Goal: Task Accomplishment & Management: Complete application form

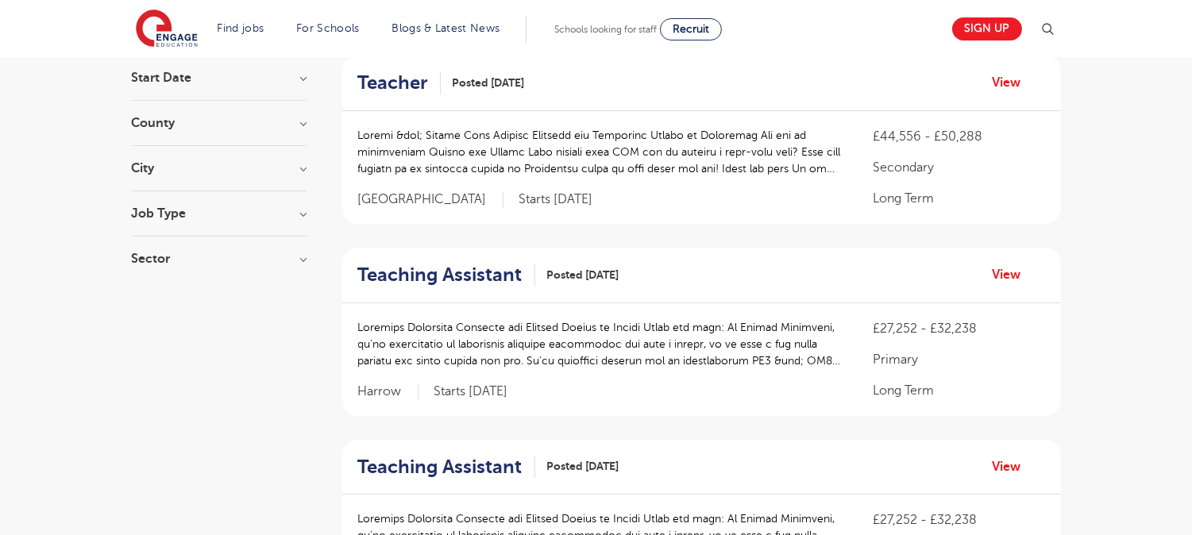
scroll to position [163, 0]
click at [1026, 275] on link "View" at bounding box center [1013, 274] width 41 height 21
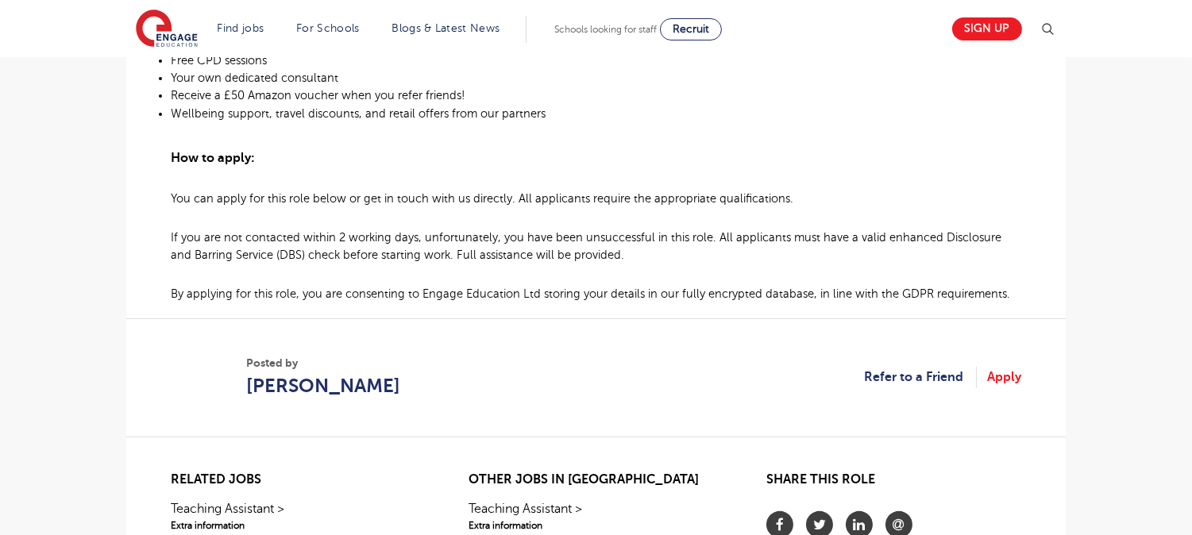
scroll to position [1162, 0]
click at [999, 377] on link "Apply" at bounding box center [1004, 375] width 34 height 21
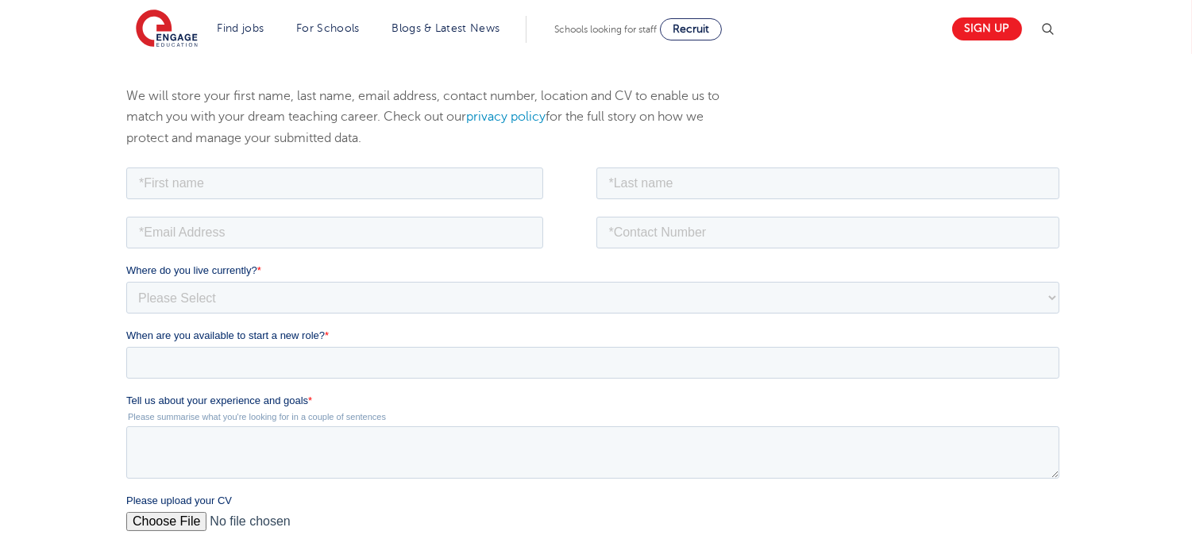
scroll to position [181, 0]
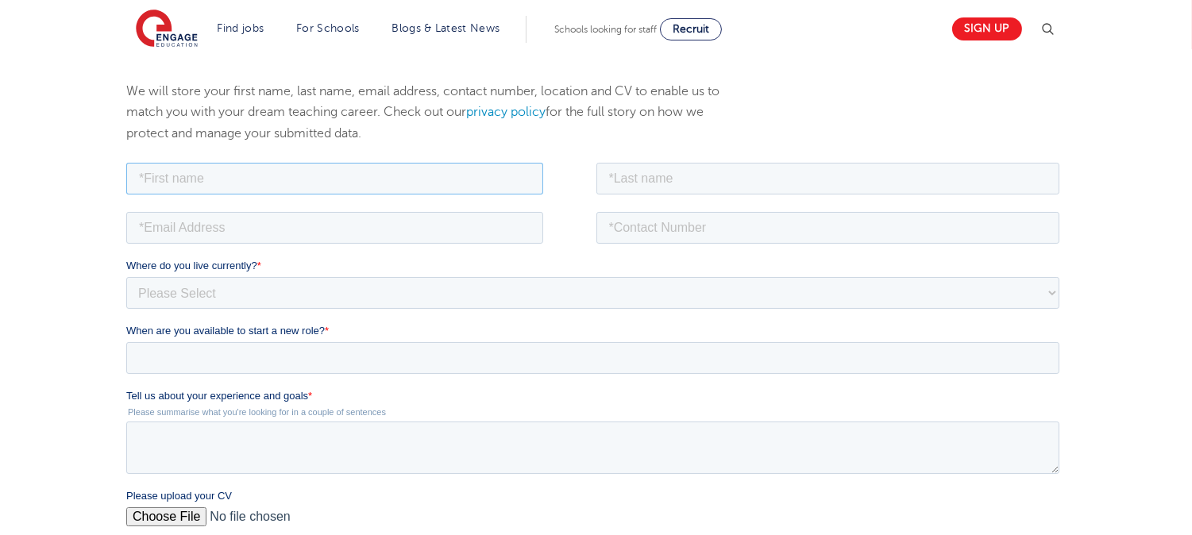
click at [299, 186] on input "text" at bounding box center [334, 178] width 417 height 32
type input "johney michelia floria"
drag, startPoint x: 132, startPoint y: 183, endPoint x: 435, endPoint y: 180, distance: 303.5
click at [435, 180] on input "johney michelia floria" at bounding box center [334, 178] width 417 height 32
click at [640, 186] on input "text" at bounding box center [828, 178] width 464 height 32
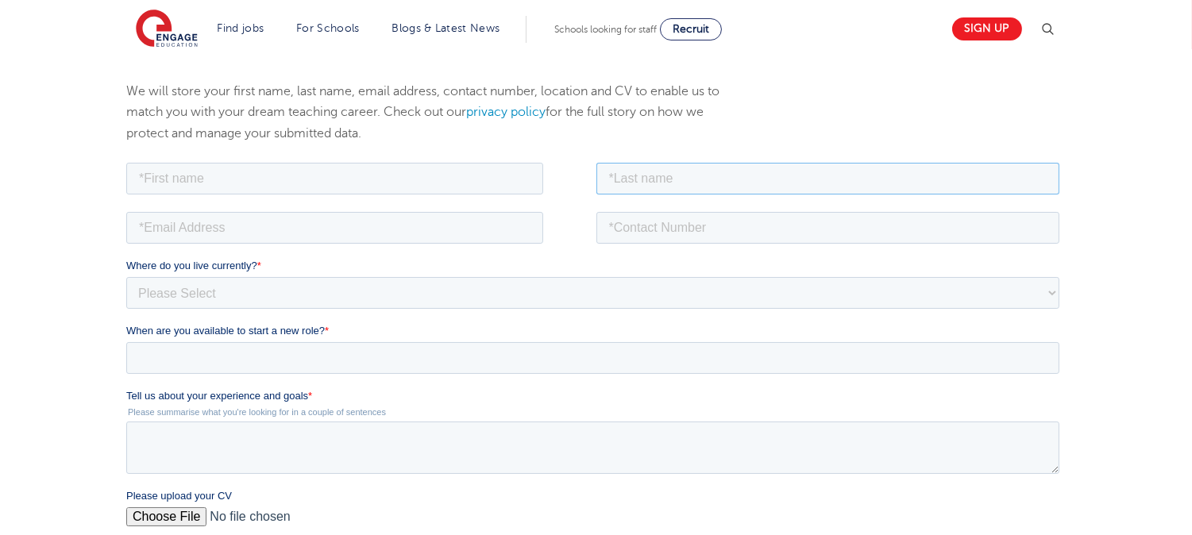
paste input "johney michelia floria"
type input "johney michelia floria"
click at [499, 188] on input "text" at bounding box center [334, 178] width 417 height 32
type input "Sharmila"
click at [347, 230] on input "email" at bounding box center [334, 227] width 417 height 32
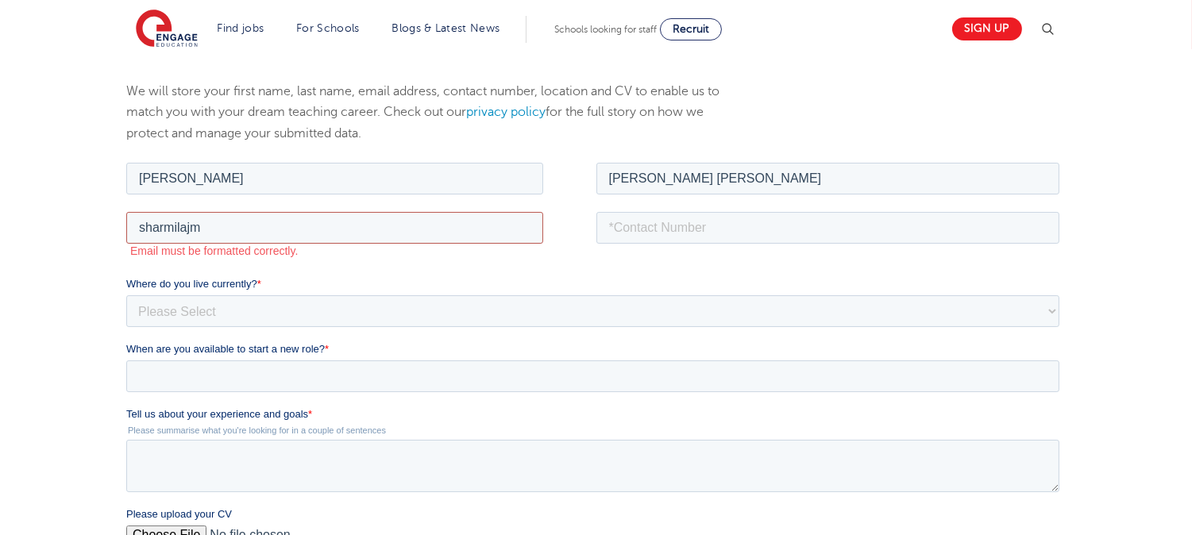
type input "sharmilajmf@gmail.com"
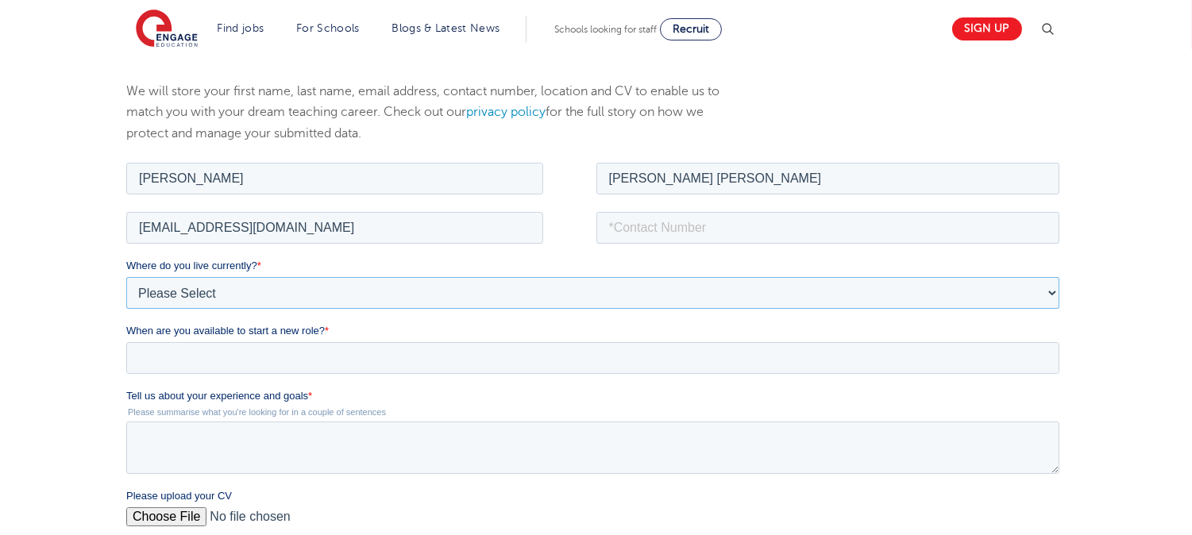
click at [288, 305] on select "Please Select UK Canada Ireland Australia New Zealand Europe USA South Africa J…" at bounding box center [592, 292] width 933 height 32
select select "Asia"
click at [126, 276] on select "Please Select UK Canada Ireland Australia New Zealand Europe USA South Africa J…" at bounding box center [592, 292] width 933 height 32
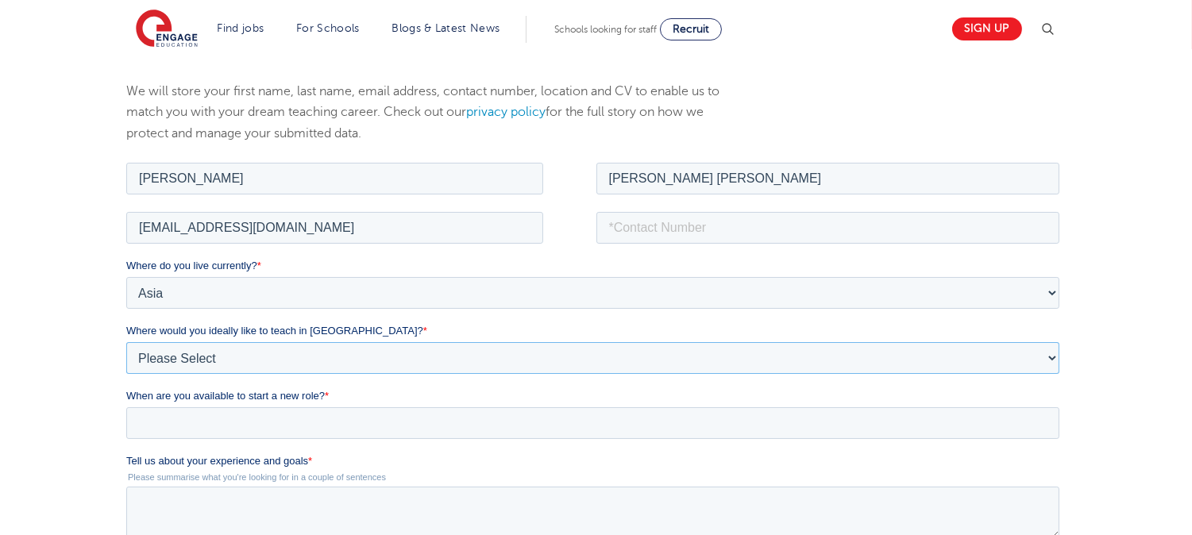
click at [269, 346] on select "Please Select I'm flexible! London Any city in England Greater London/Home Coun…" at bounding box center [592, 358] width 933 height 32
select select "Urban-Other"
click at [126, 342] on select "Please Select I'm flexible! London Any city in England Greater London/Home Coun…" at bounding box center [592, 358] width 933 height 32
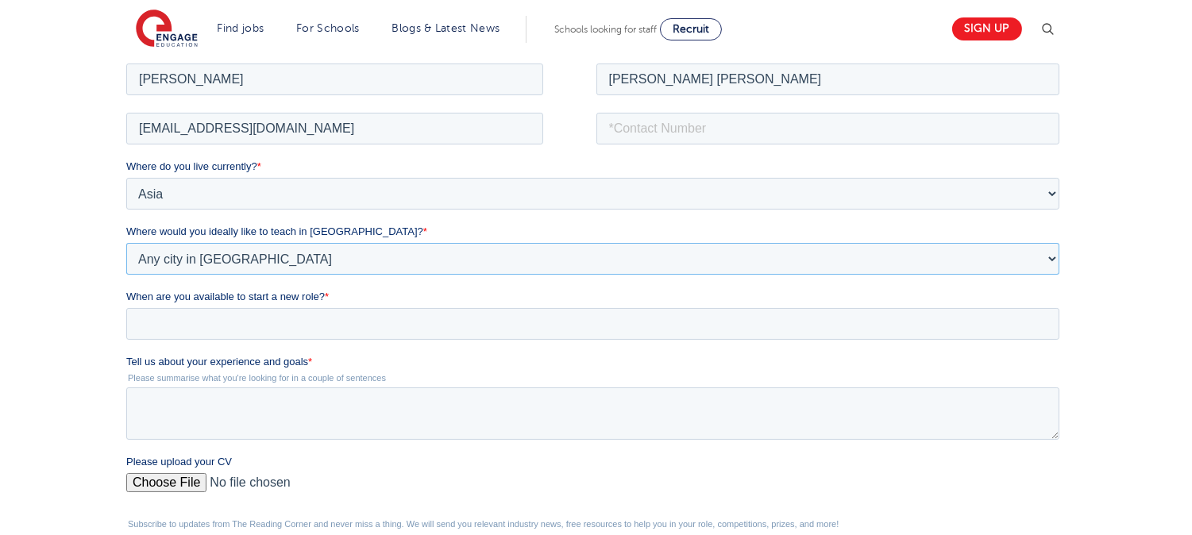
scroll to position [286, 0]
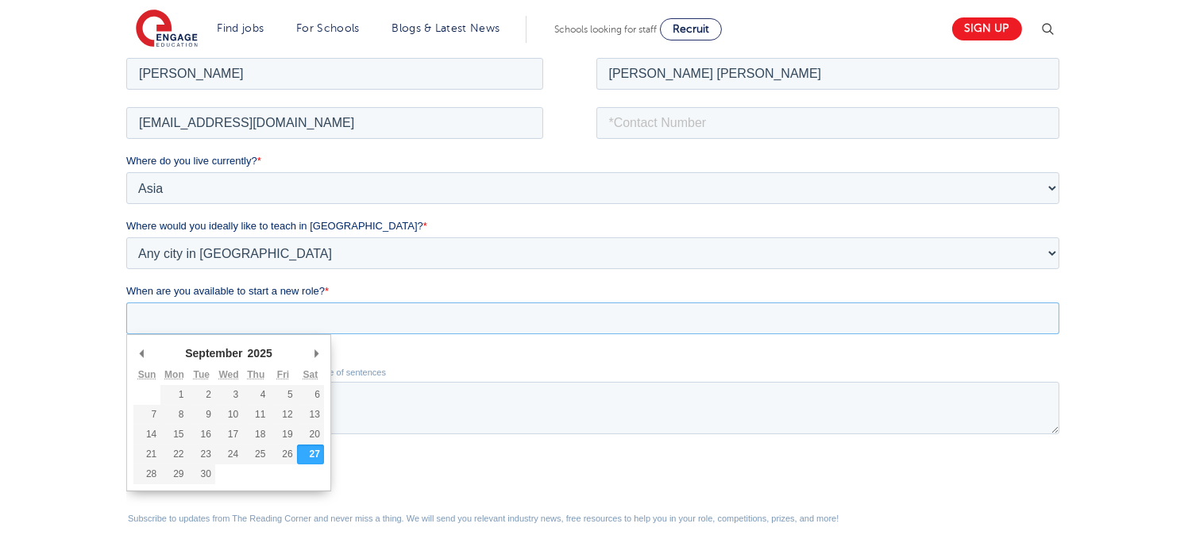
click at [296, 319] on input "When are you available to start a new role? *" at bounding box center [592, 318] width 933 height 32
type div "2025-10-03"
type input "2025/10/03"
click at [305, 322] on input "2025/10/03" at bounding box center [592, 318] width 933 height 32
type div "2025-10-17"
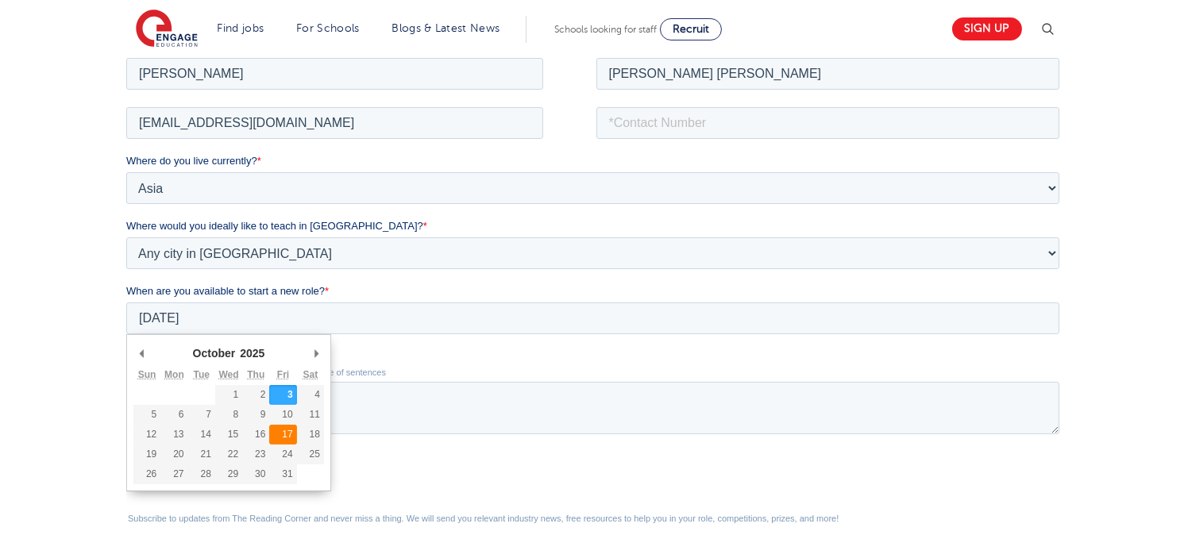
type input "2025/10/17"
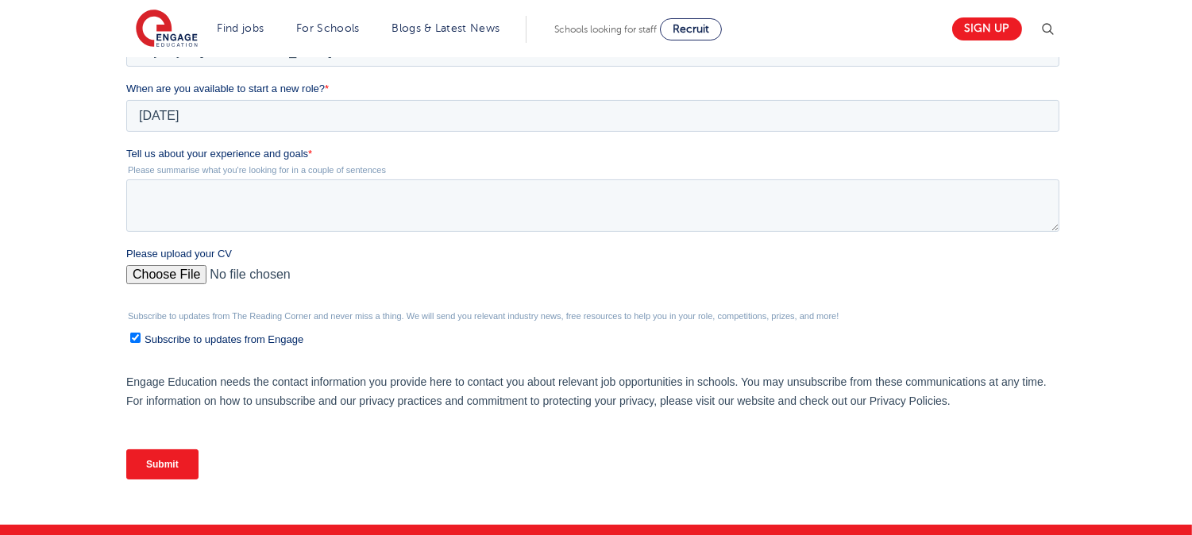
scroll to position [489, 0]
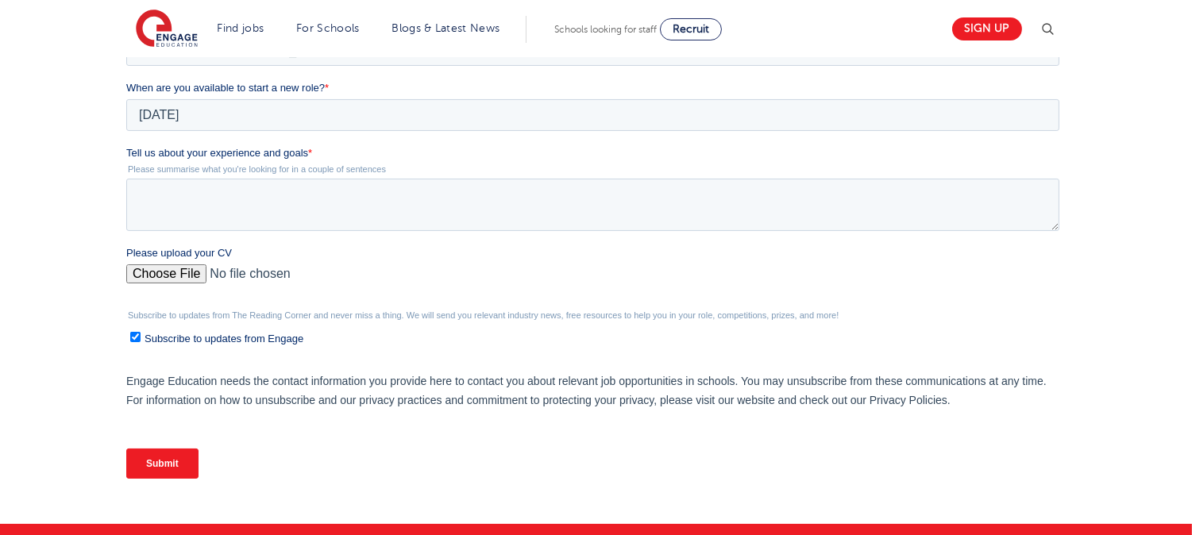
click at [283, 342] on span "Subscribe to updates from Engage" at bounding box center [223, 339] width 159 height 12
click at [140, 342] on input "Subscribe to updates from Engage" at bounding box center [134, 337] width 10 height 10
checkbox input "false"
click at [184, 272] on input "Please upload your CV" at bounding box center [592, 281] width 933 height 32
click at [374, 200] on textarea "Tell us about your experience and goals *" at bounding box center [592, 205] width 933 height 52
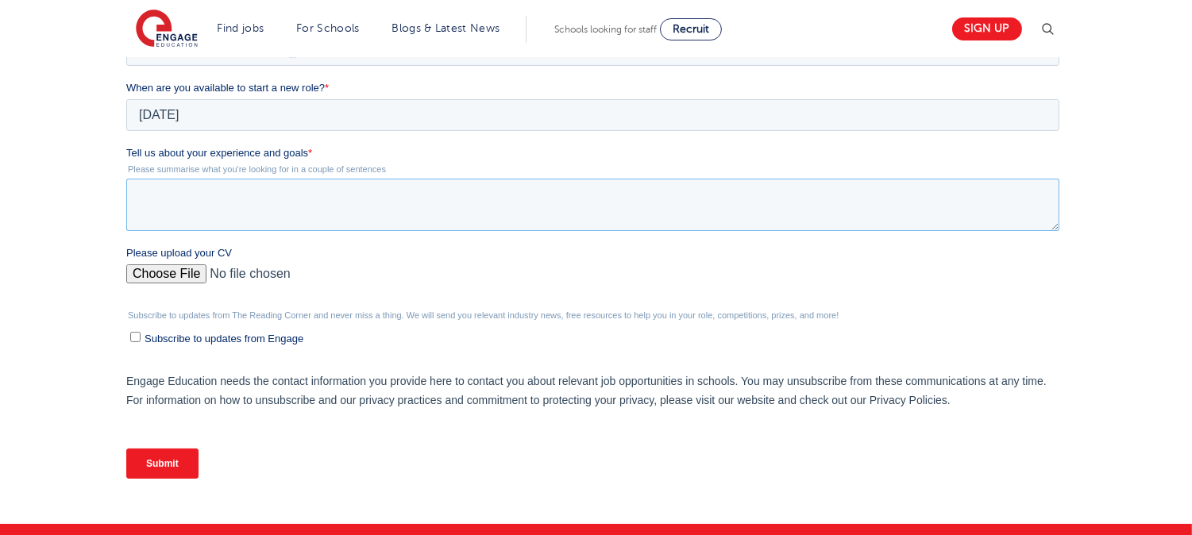
paste textarea "I have 23 years of teaching experience, working with students across various ag…"
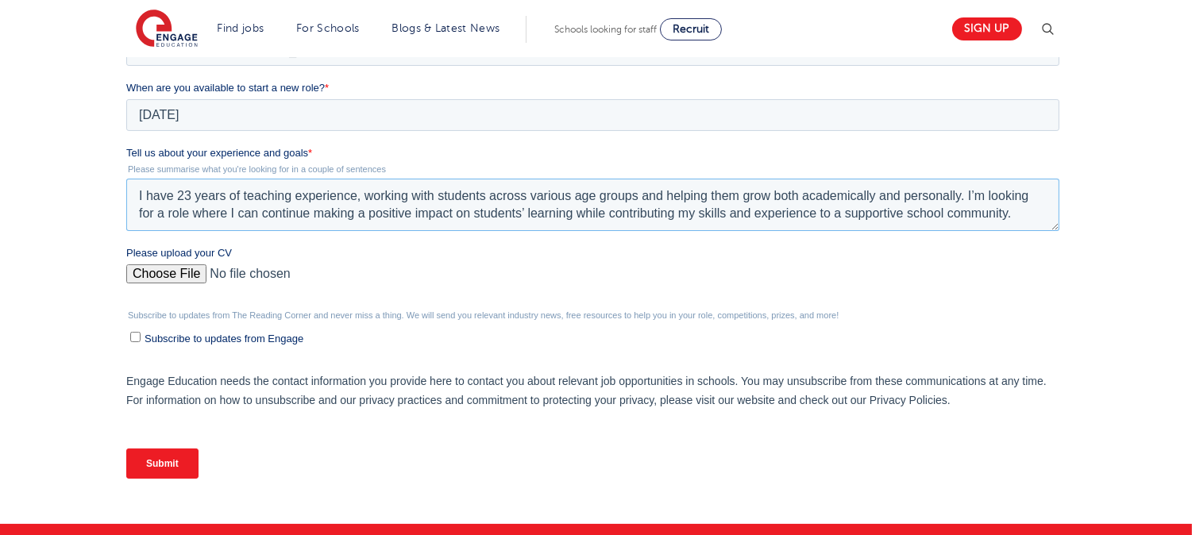
type textarea "I have 23 years of teaching experience, working with students across various ag…"
click at [164, 269] on input "Please upload your CV" at bounding box center [592, 281] width 933 height 32
type input "C:\fakepath\sharmilajmf resume.pdf"
click at [170, 463] on input "Submit" at bounding box center [162, 464] width 72 height 30
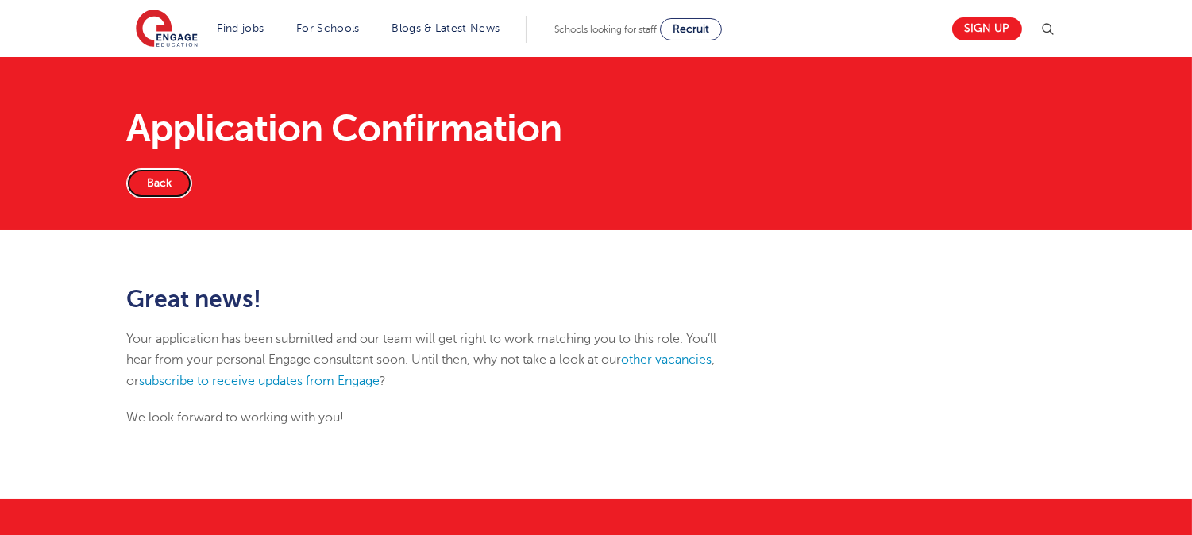
click at [144, 177] on link "Back" at bounding box center [159, 183] width 66 height 30
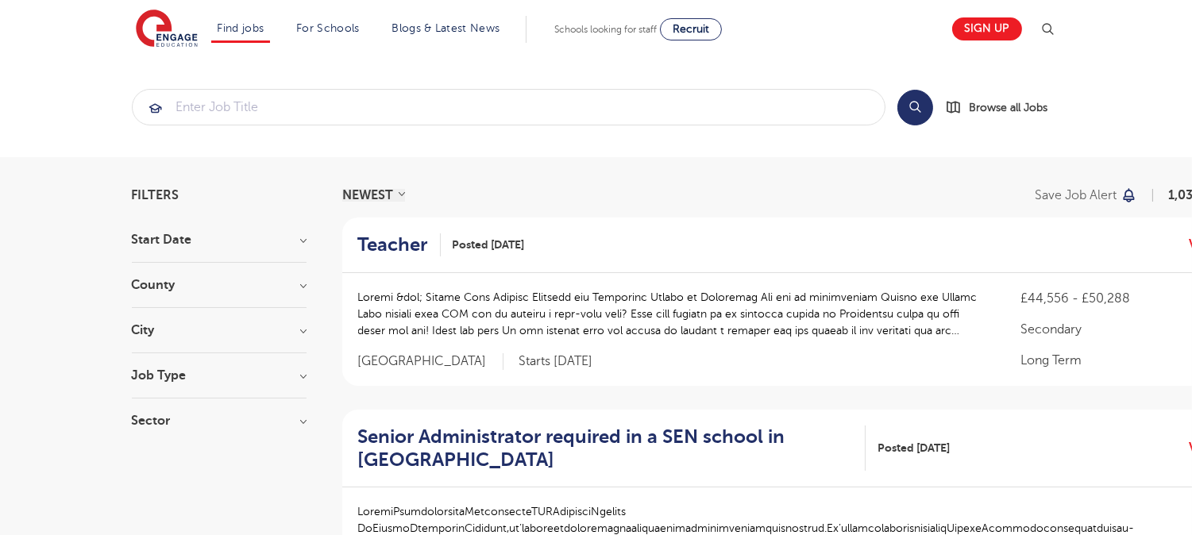
click at [237, 383] on div "Job Type Long Term 124 Daily Supply 39 SEND 36 Support Services 15 Permanent 2" at bounding box center [219, 383] width 175 height 29
click at [303, 376] on h3 "Job Type" at bounding box center [219, 375] width 175 height 13
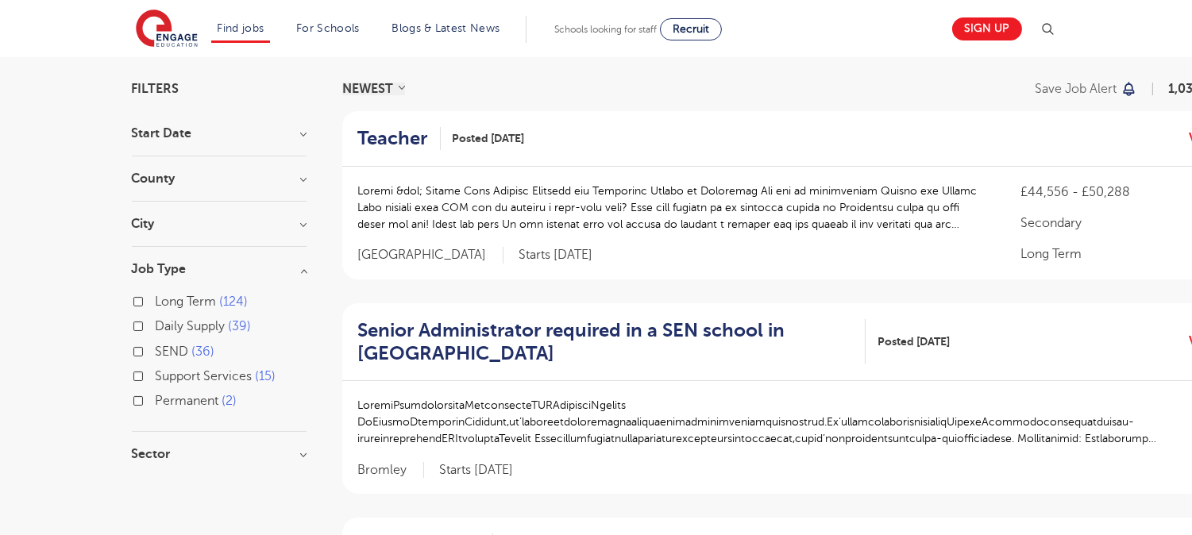
scroll to position [111, 0]
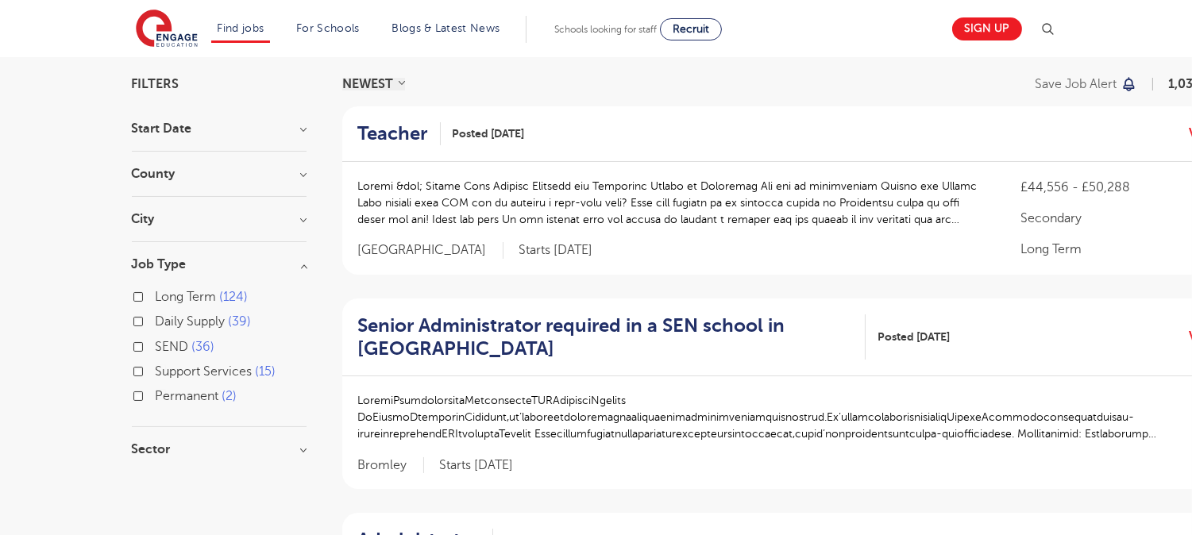
click at [266, 445] on h3 "Sector" at bounding box center [219, 449] width 175 height 13
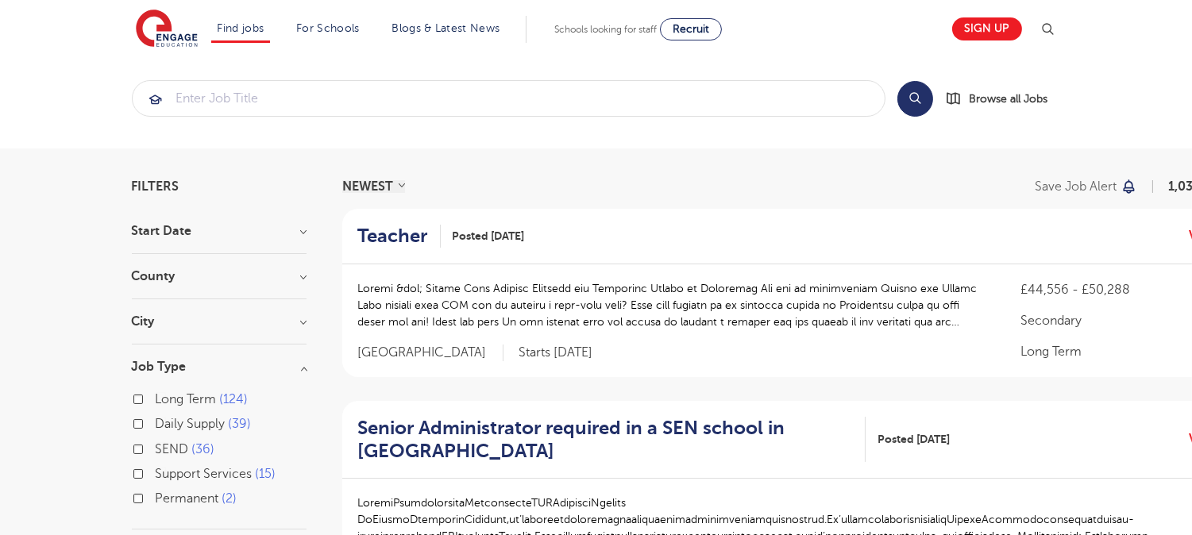
scroll to position [0, 0]
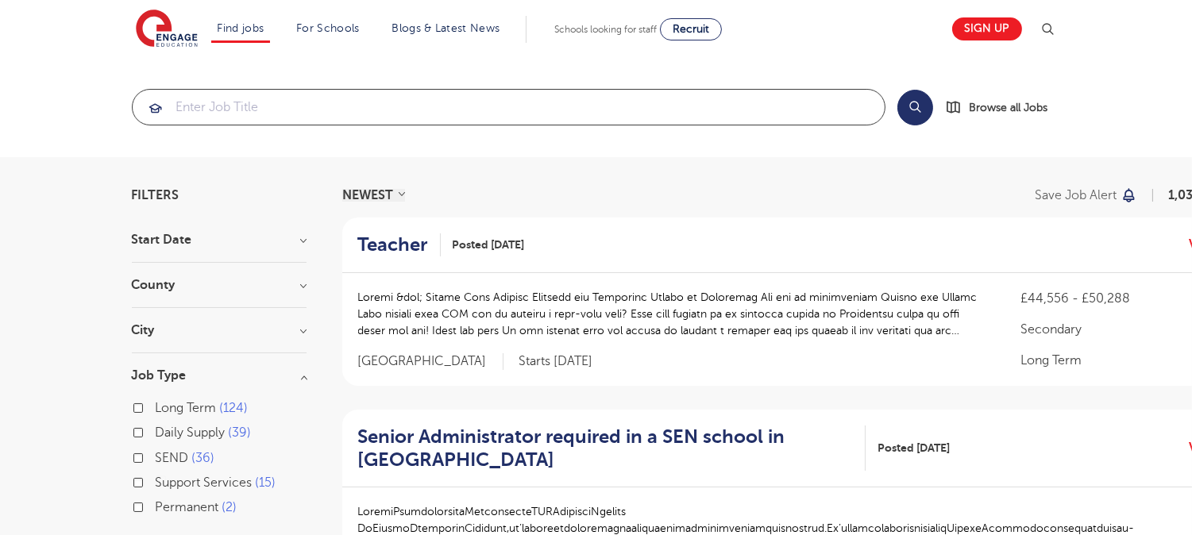
click at [564, 112] on input "search" at bounding box center [509, 107] width 752 height 35
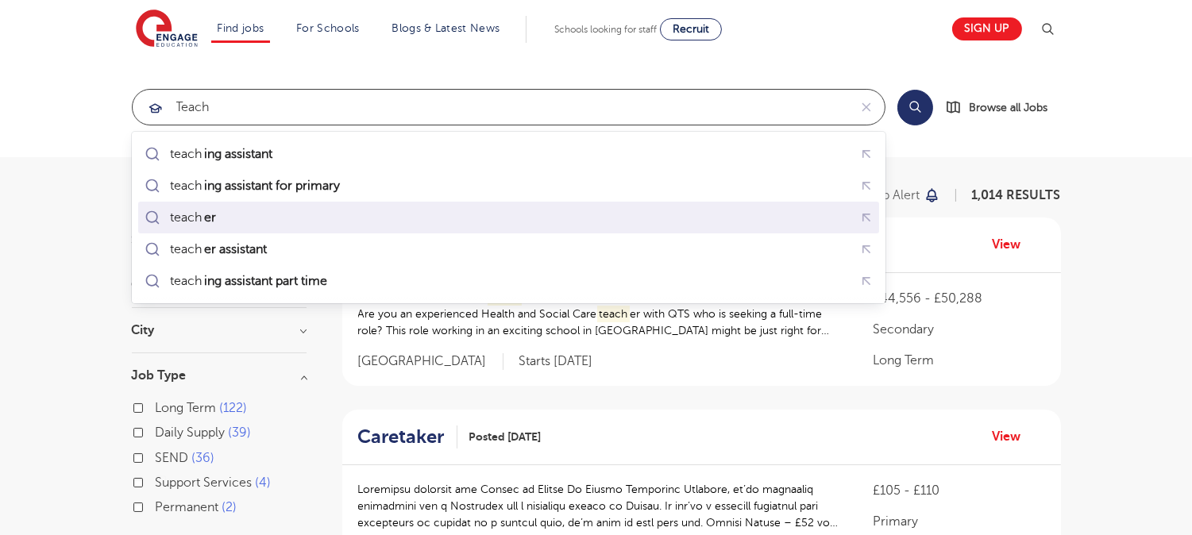
click at [372, 203] on li "teach er" at bounding box center [508, 218] width 741 height 32
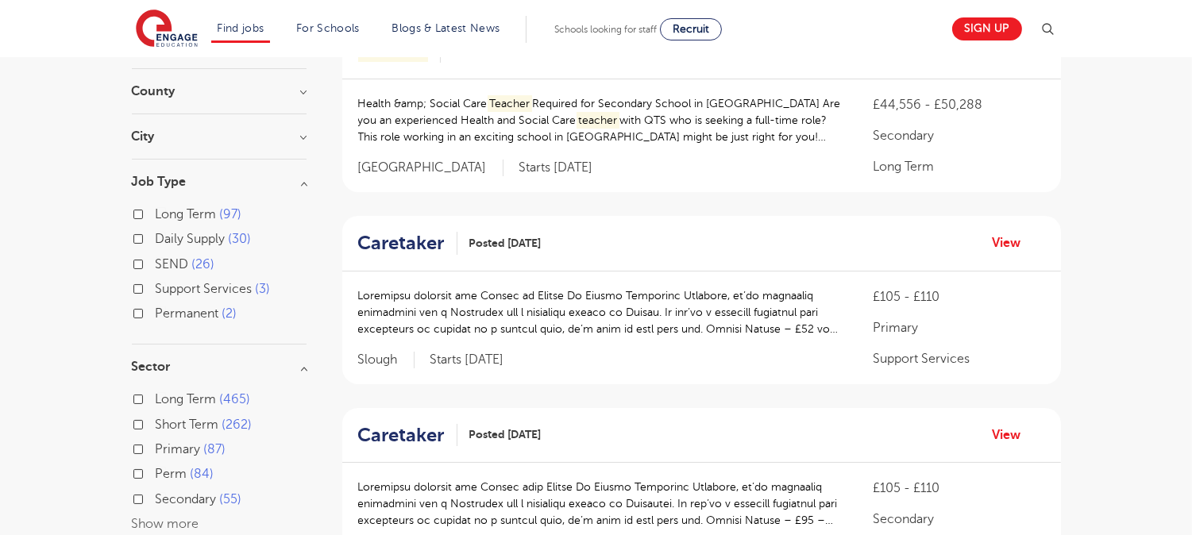
scroll to position [197, 0]
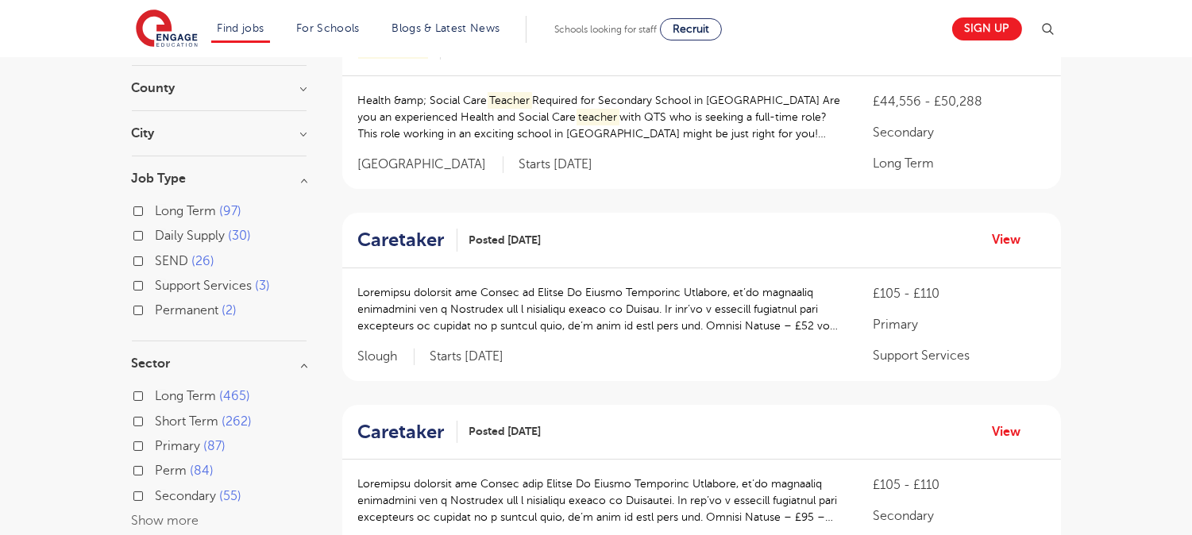
type input "teacher"
click at [621, 323] on p "teacher s require a formally recognised teaching qualification. If you are not …" at bounding box center [600, 309] width 484 height 50
click at [431, 241] on h2 "Caretaker" at bounding box center [401, 240] width 87 height 23
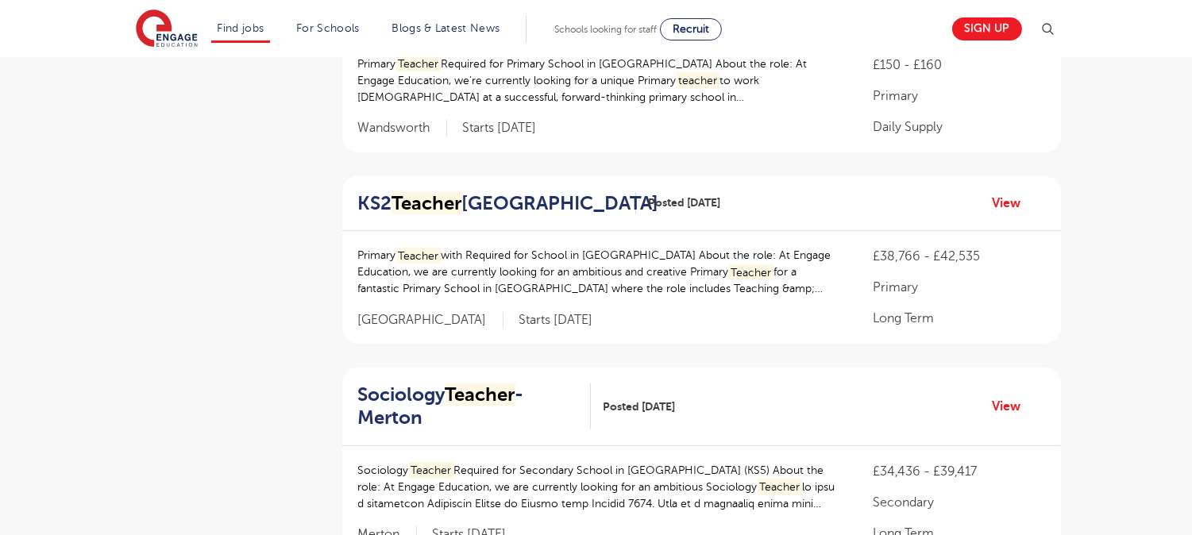
scroll to position [1366, 0]
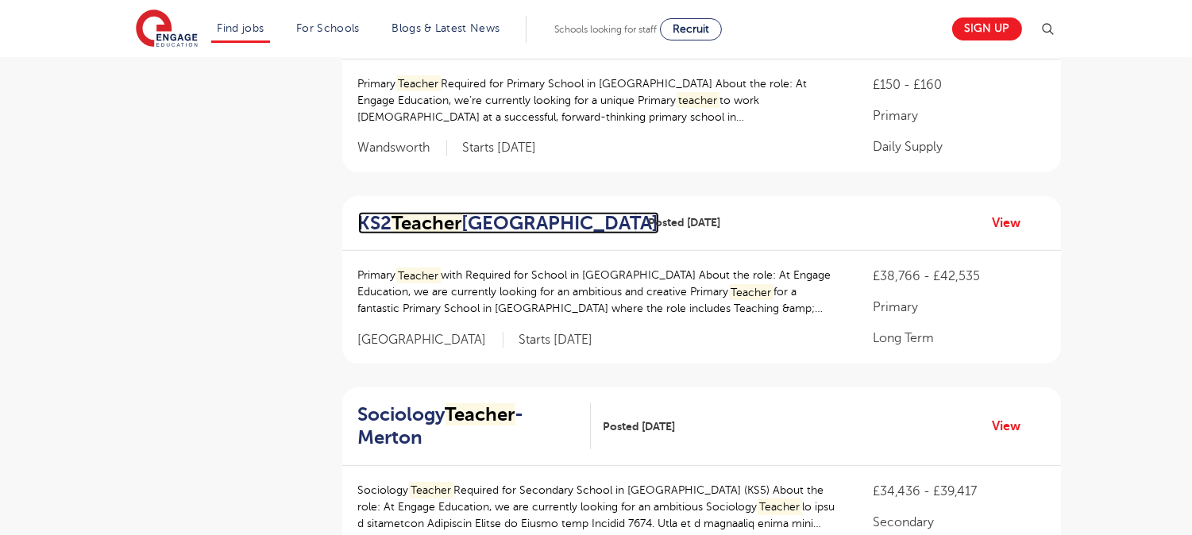
click at [413, 226] on mark "Teacher" at bounding box center [427, 223] width 70 height 22
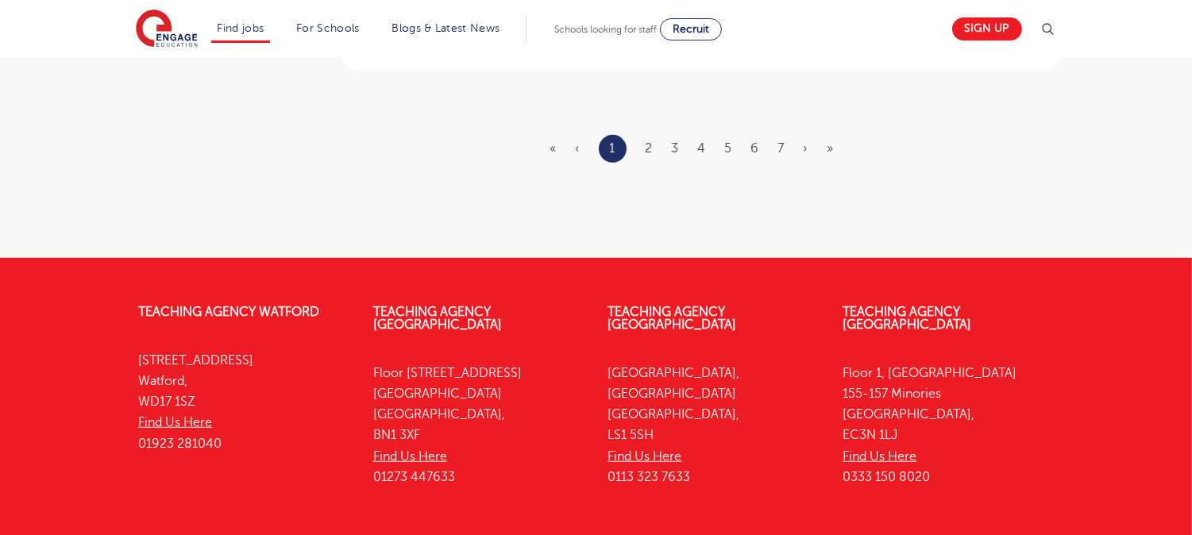
scroll to position [2096, 0]
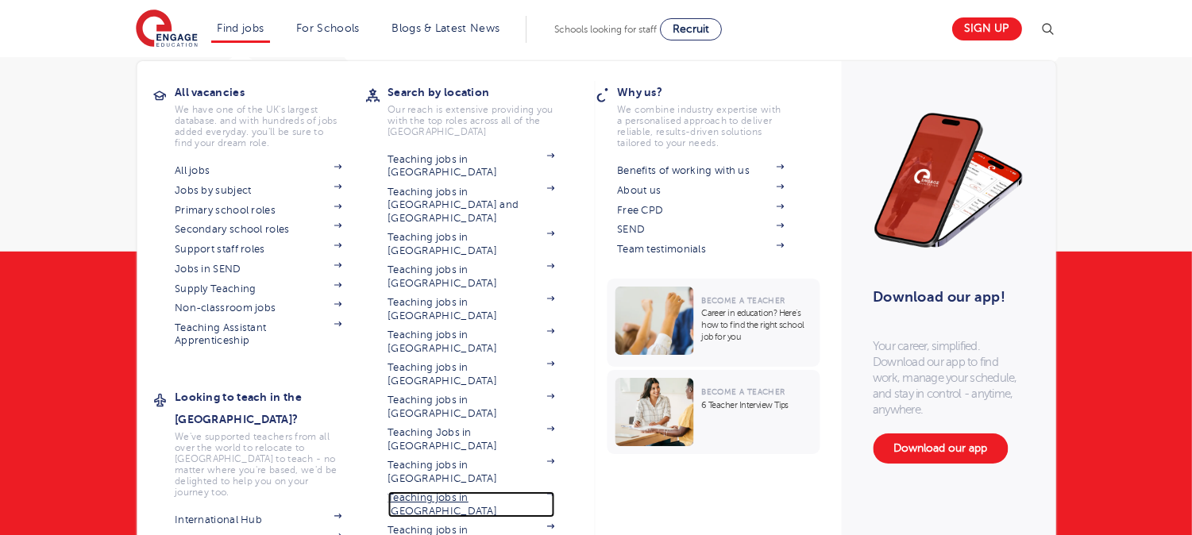
click at [461, 492] on link "Teaching jobs in [GEOGRAPHIC_DATA]" at bounding box center [471, 505] width 167 height 26
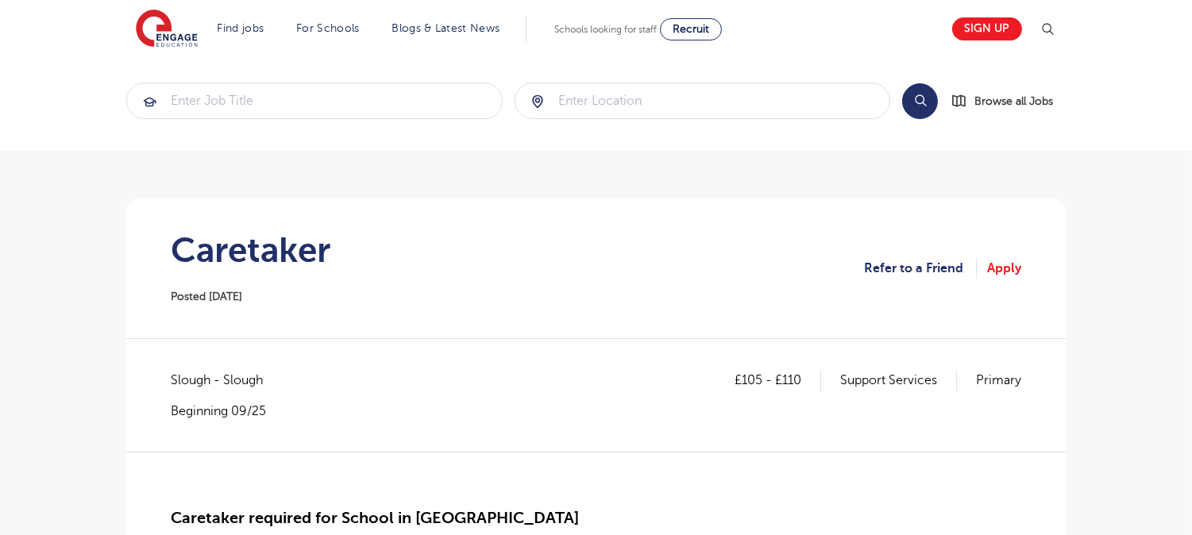
scroll to position [9, 0]
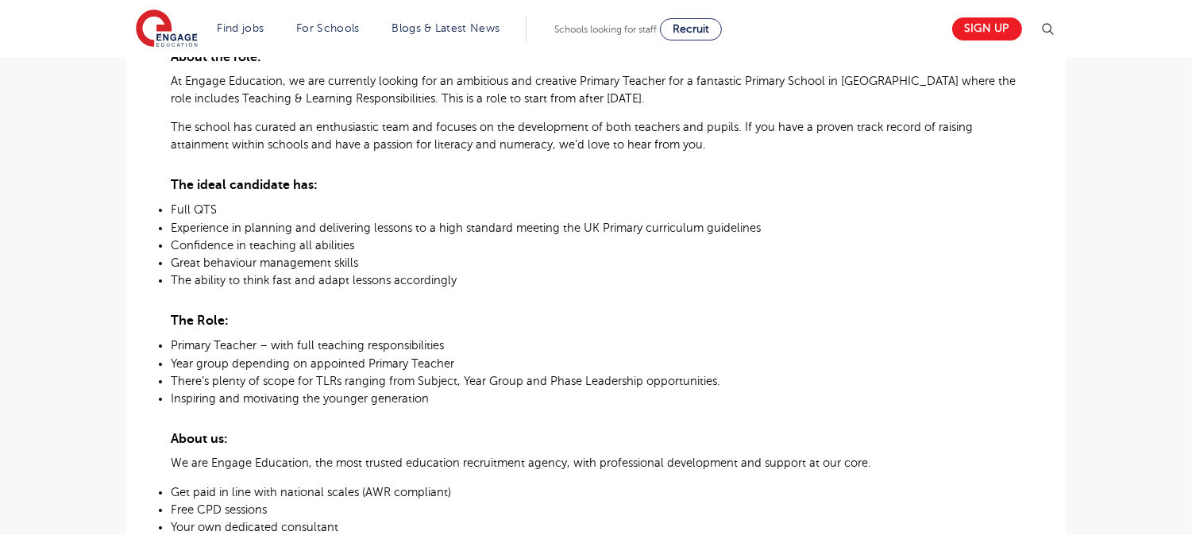
scroll to position [517, 0]
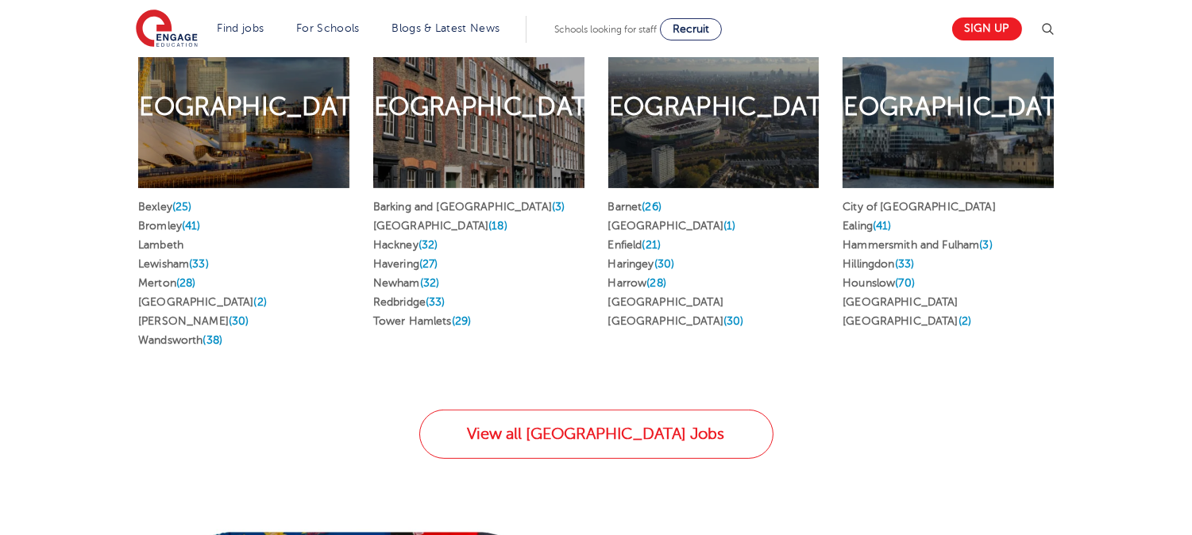
scroll to position [893, 0]
click at [156, 200] on link "Bexley (25)" at bounding box center [164, 206] width 53 height 12
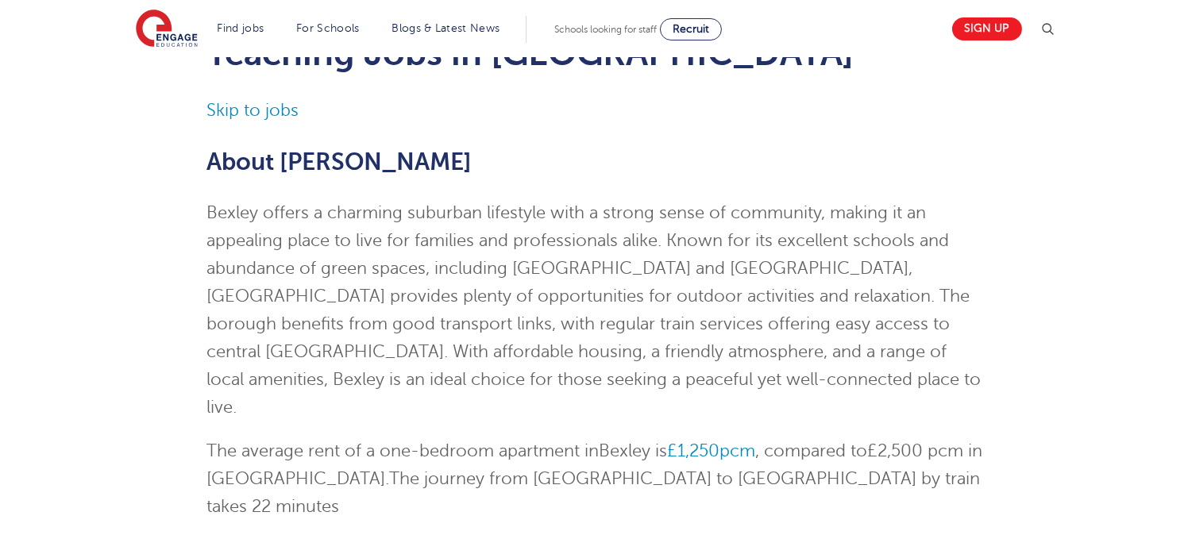
scroll to position [119, 0]
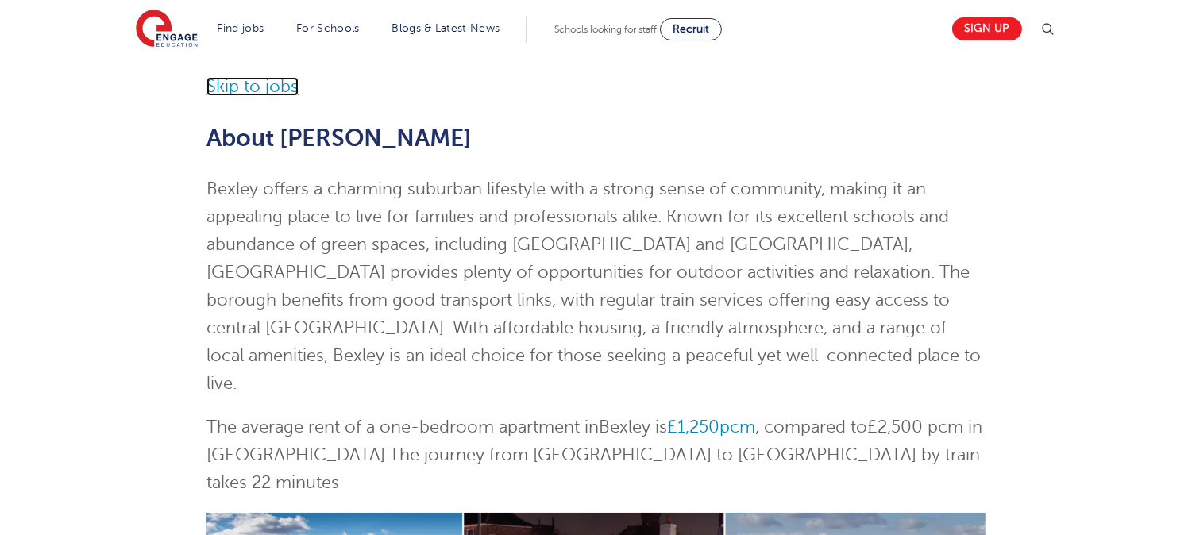
click at [272, 93] on link "Skip to jobs" at bounding box center [253, 86] width 92 height 19
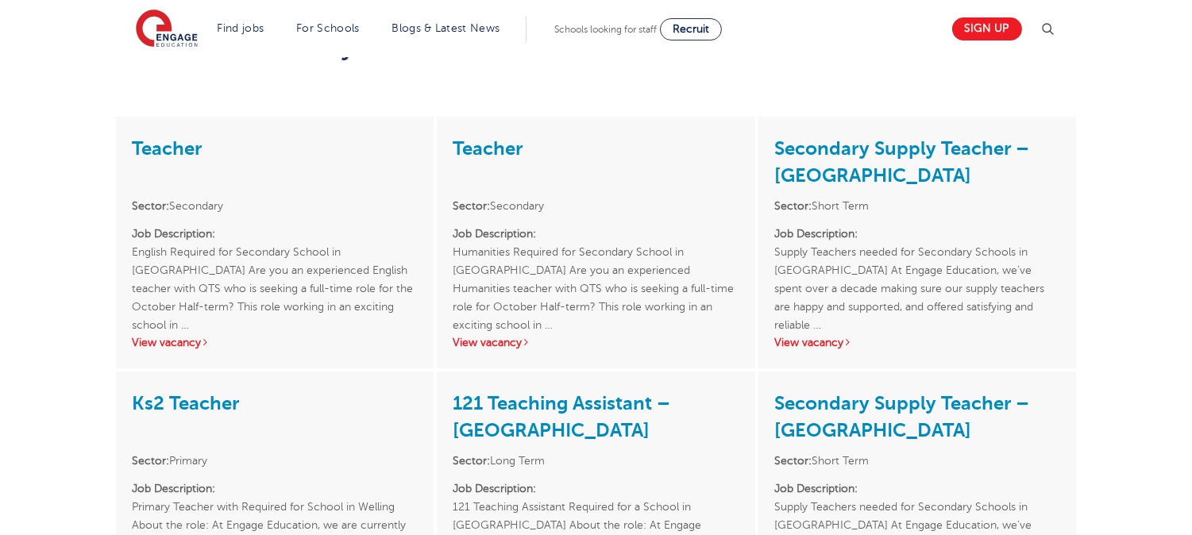
scroll to position [1928, 0]
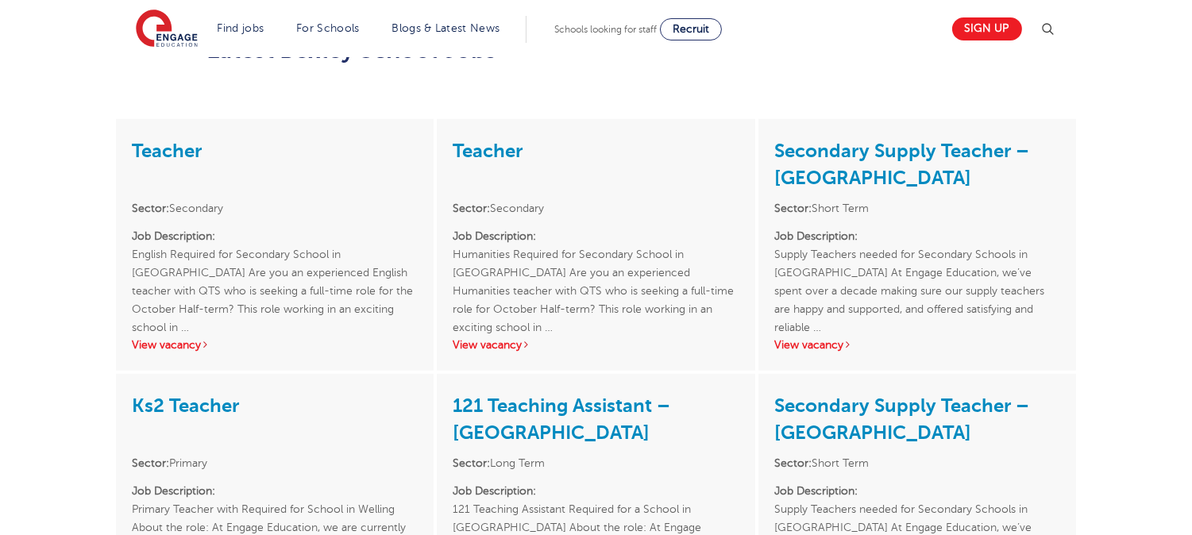
click at [191, 469] on div "Ks2 Teacher Sector: Primary Job Description: Primary Teacher with Required for …" at bounding box center [275, 500] width 318 height 252
click at [196, 453] on div "Ks2 Teacher Sector: Primary Job Description: Primary Teacher with Required for …" at bounding box center [275, 500] width 318 height 252
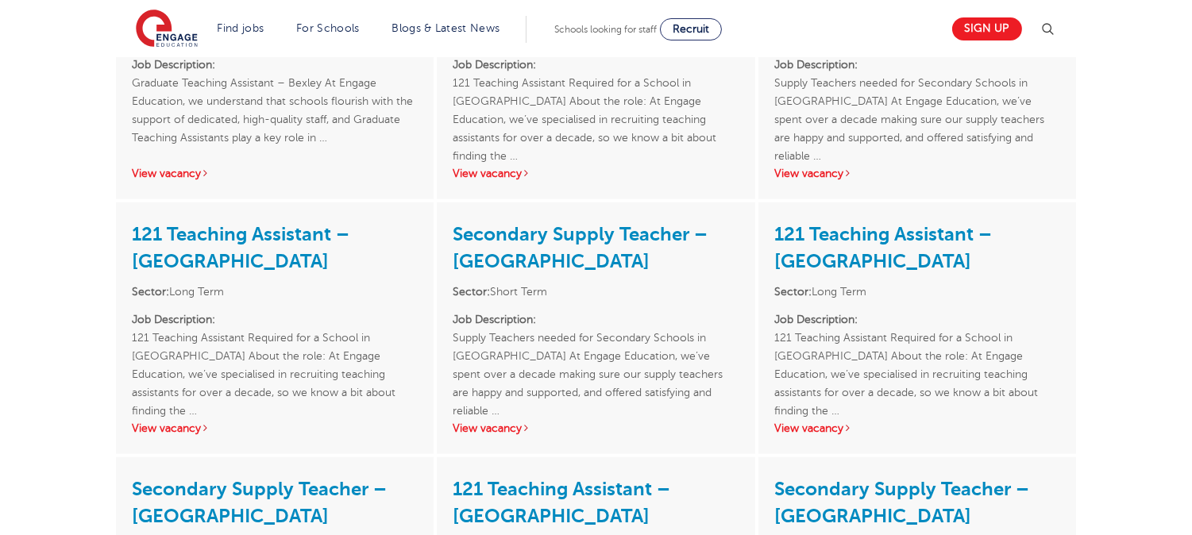
scroll to position [2612, 0]
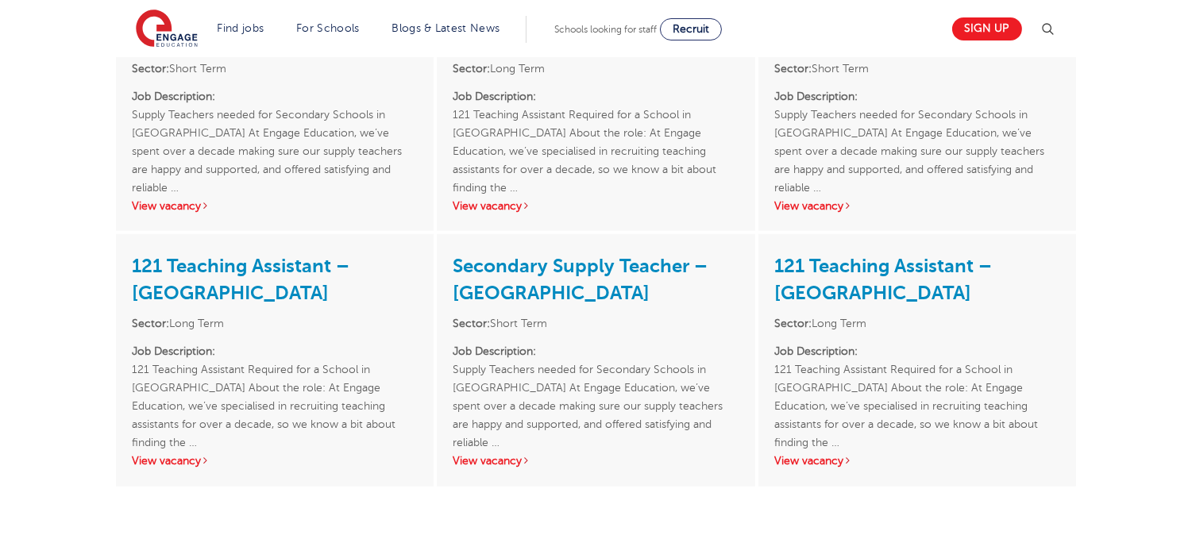
scroll to position [3086, 0]
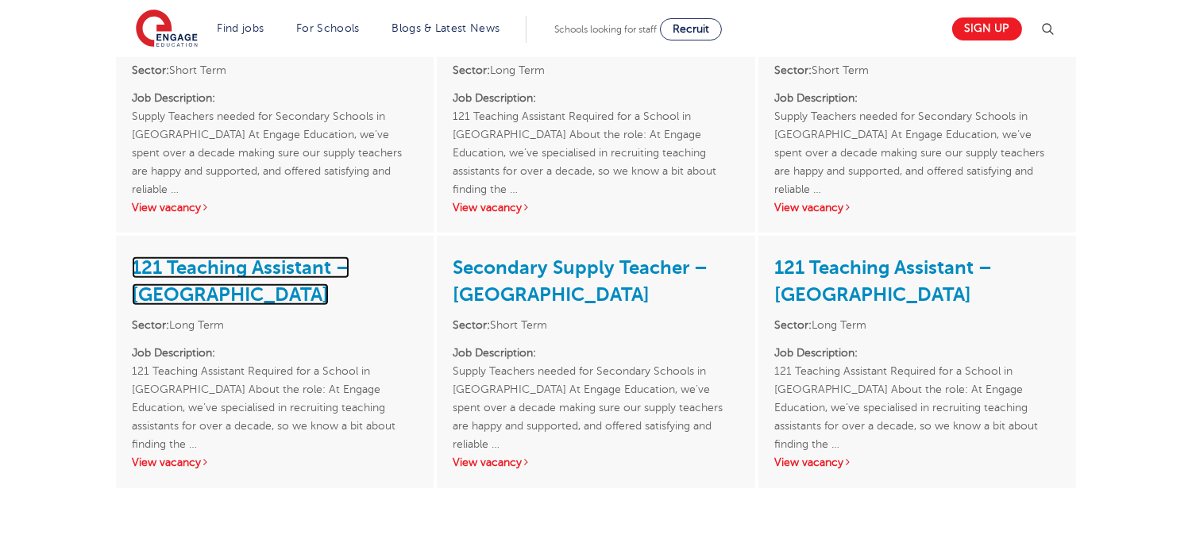
click at [338, 257] on link "121 Teaching Assistant – [GEOGRAPHIC_DATA]" at bounding box center [241, 281] width 218 height 49
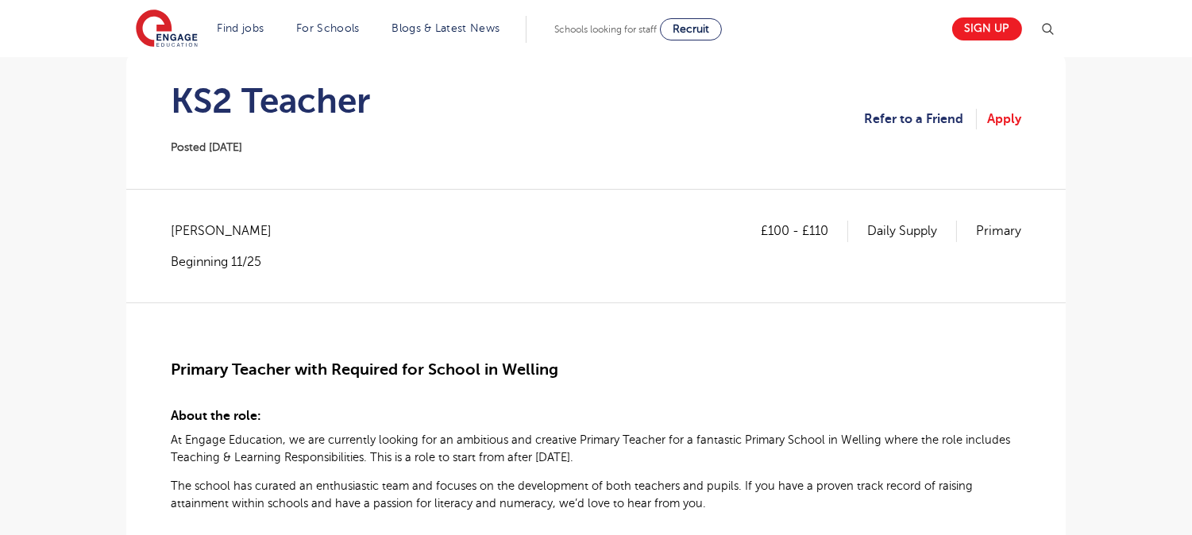
scroll to position [156, 0]
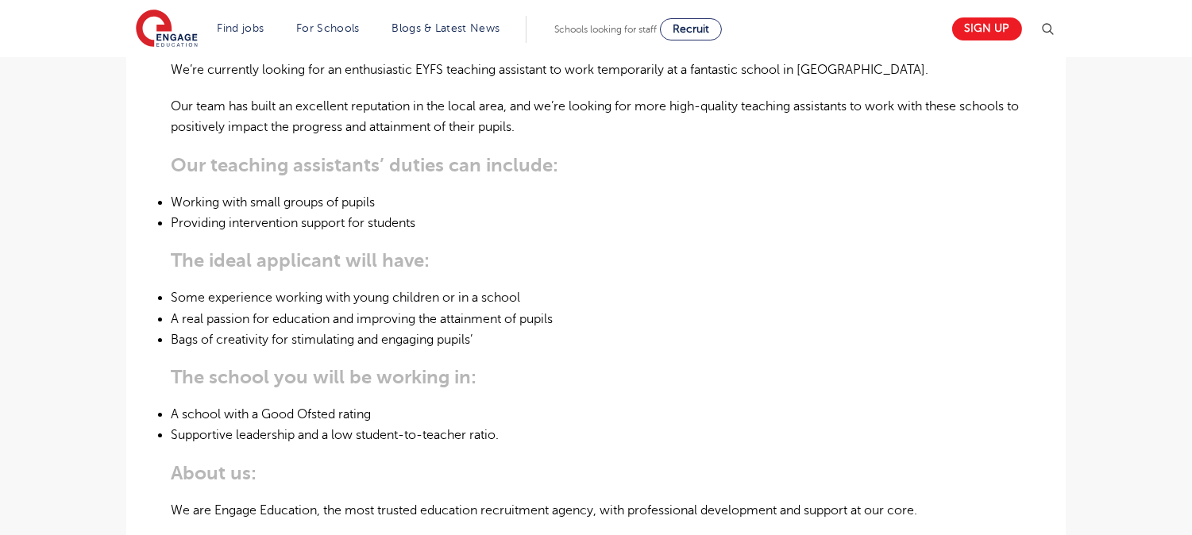
scroll to position [589, 0]
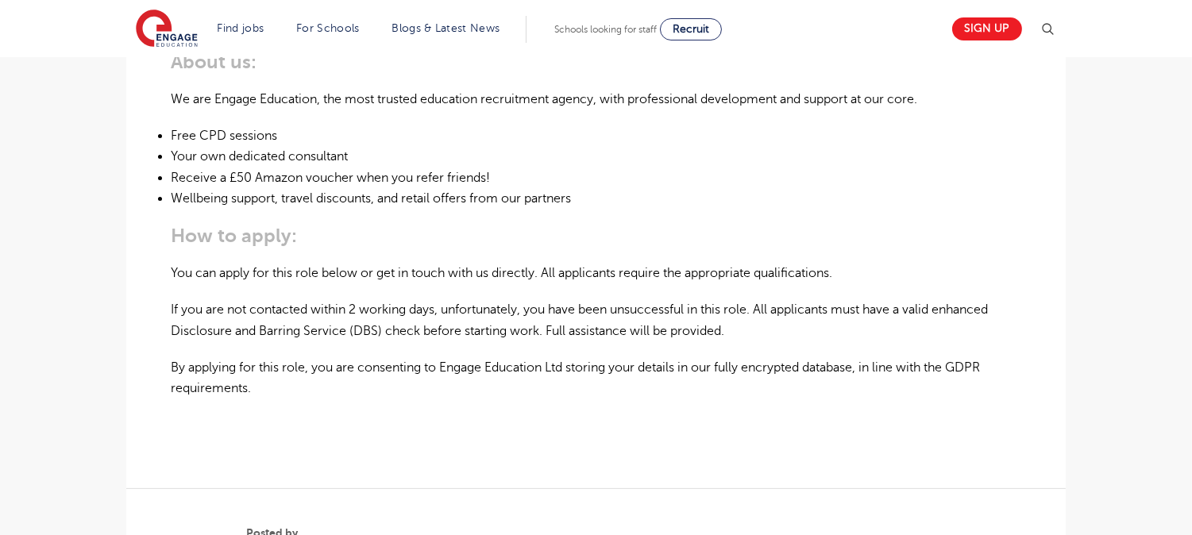
scroll to position [1022, 0]
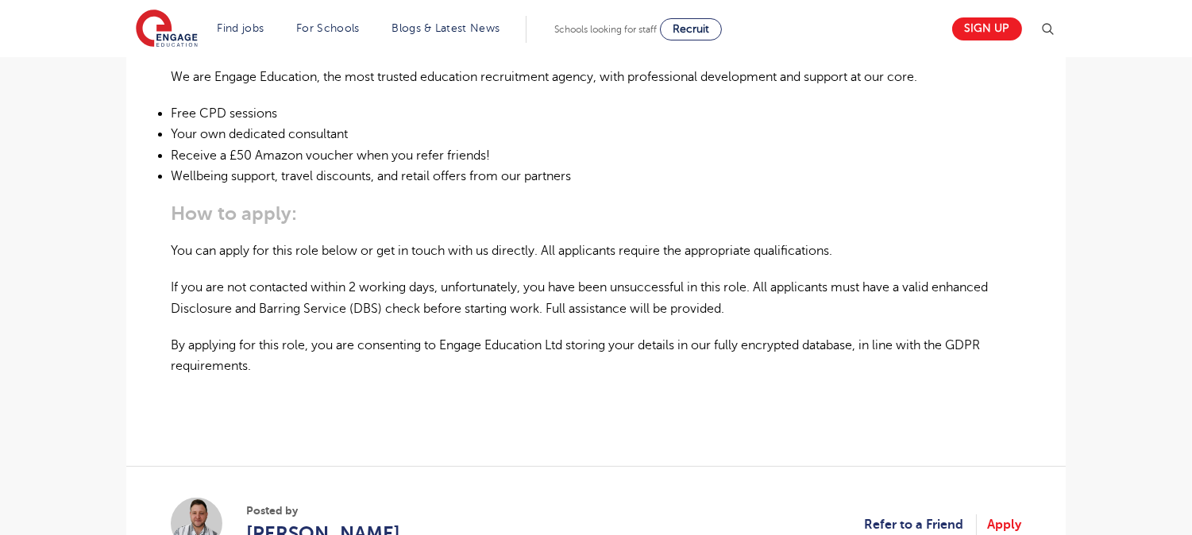
click at [749, 48] on section "Find jobs All vacancies We have one of the UK's largest database. and with hund…" at bounding box center [539, 29] width 807 height 58
